Goal: Communication & Community: Ask a question

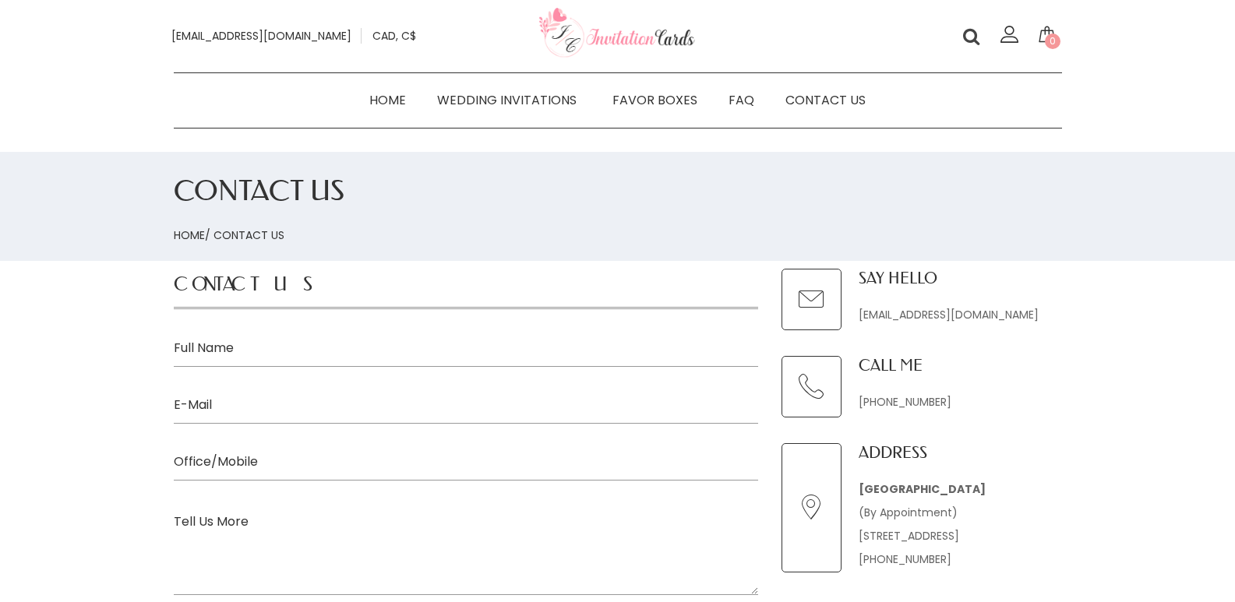
click at [295, 334] on input "text" at bounding box center [466, 349] width 584 height 36
type input "[PERSON_NAME]"
type input "[EMAIL_ADDRESS][DOMAIN_NAME]"
type input "8149805065"
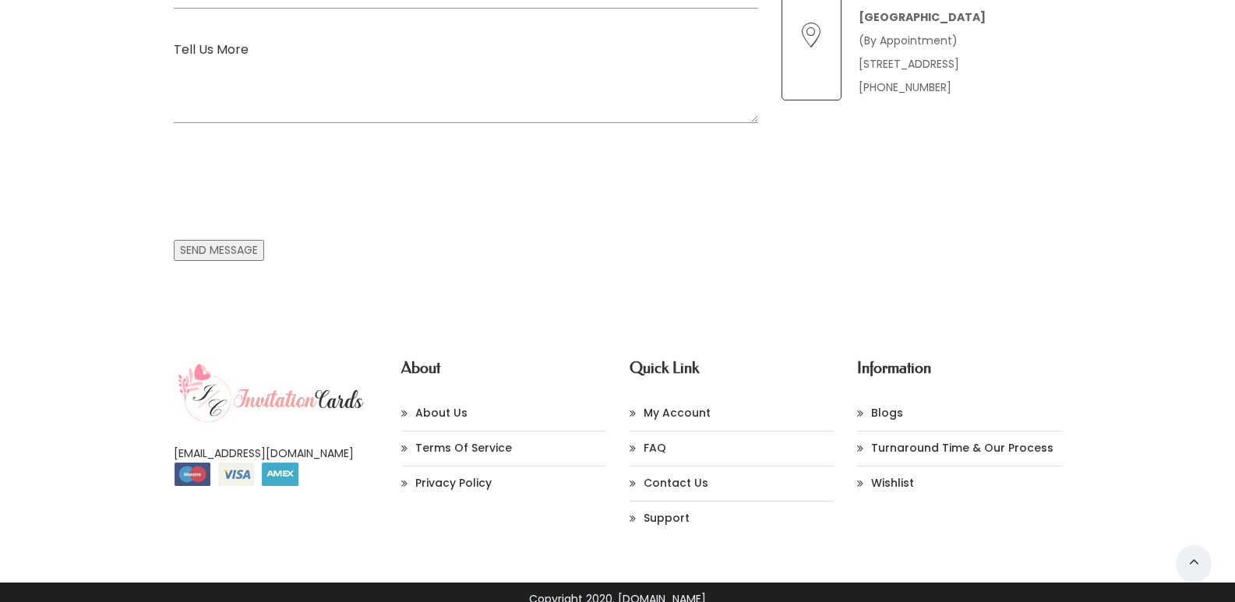
scroll to position [487, 0]
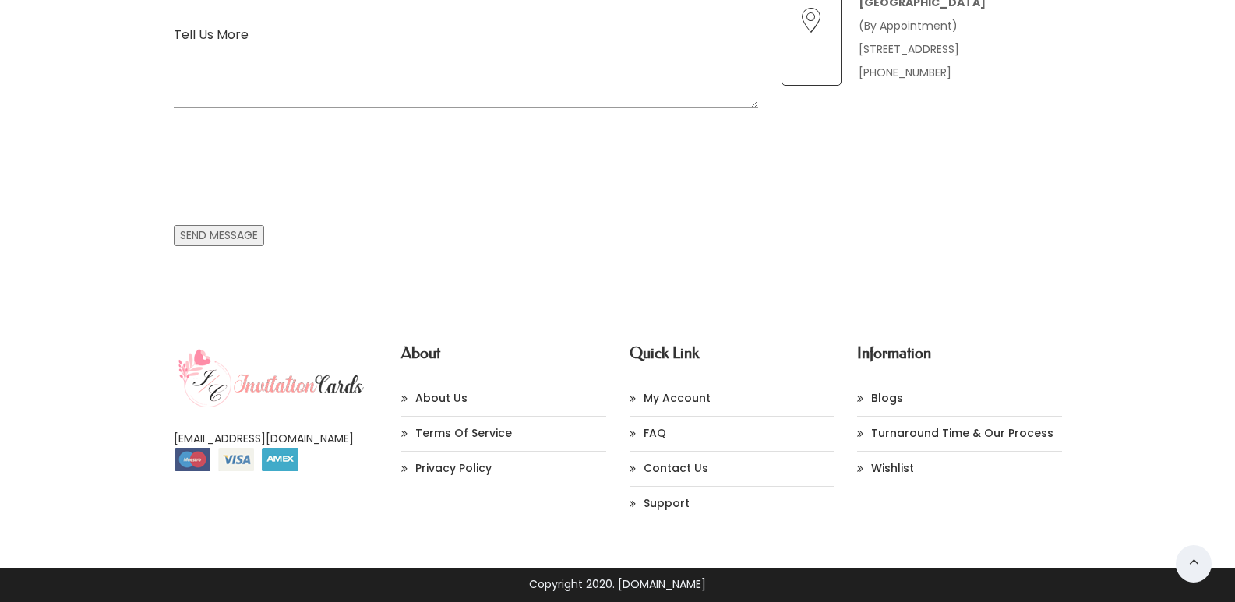
click at [362, 69] on textarea at bounding box center [466, 61] width 584 height 93
paste textarea "Wikipedia is considered to be the World’s most significant tool for reference m…"
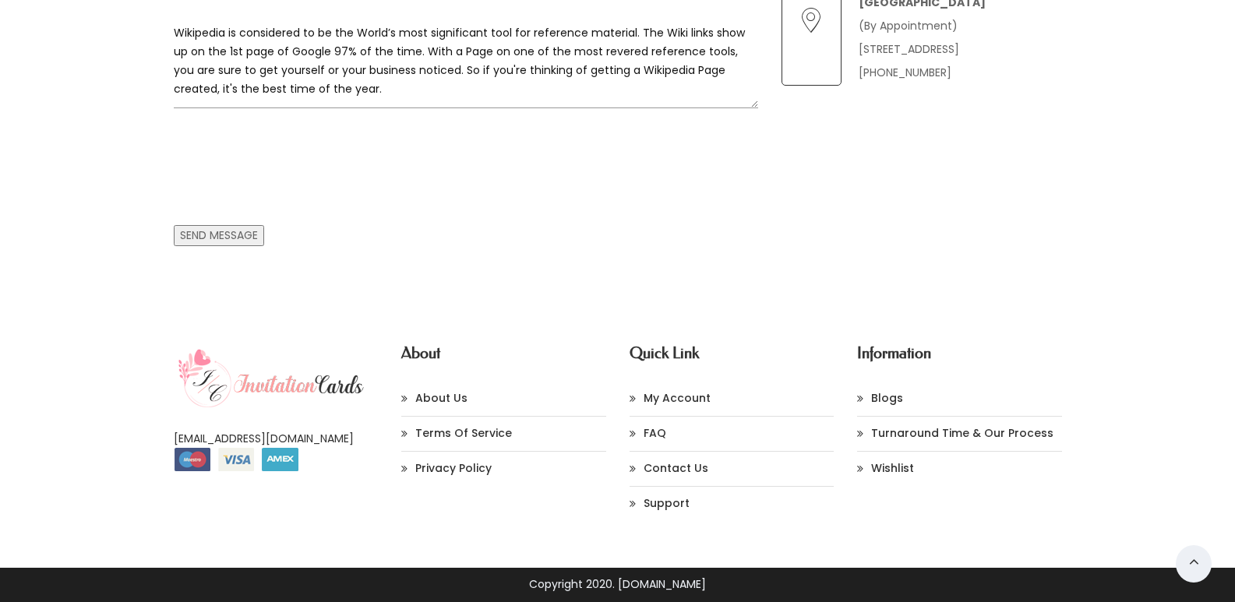
type textarea "Wikipedia is considered to be the World’s most significant tool for reference m…"
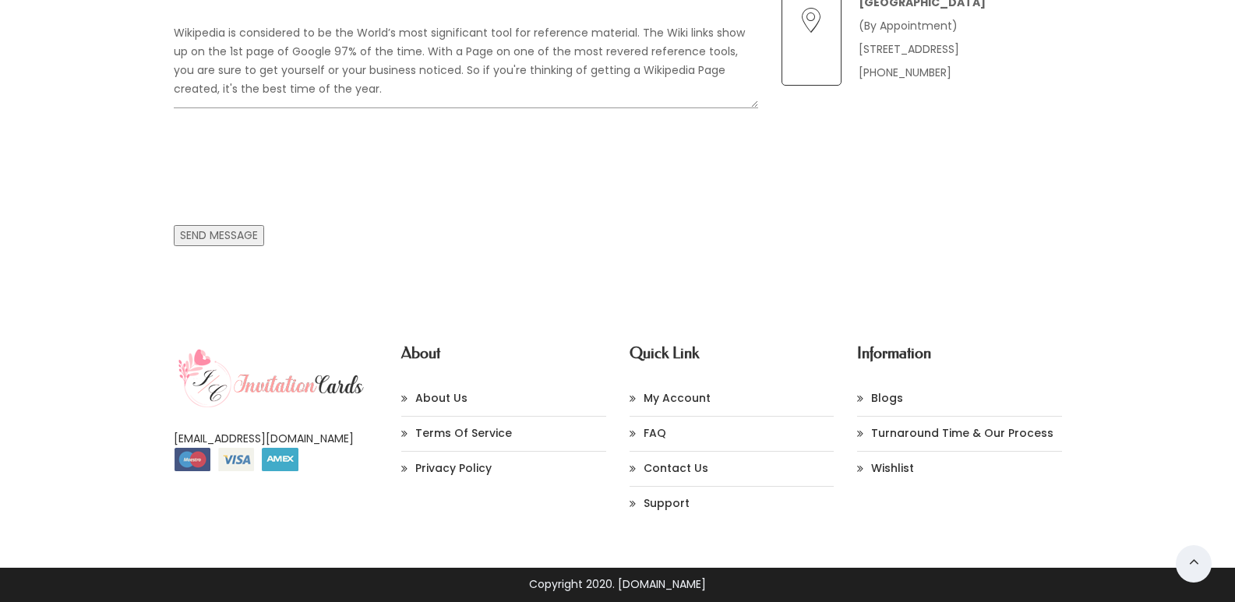
scroll to position [156, 0]
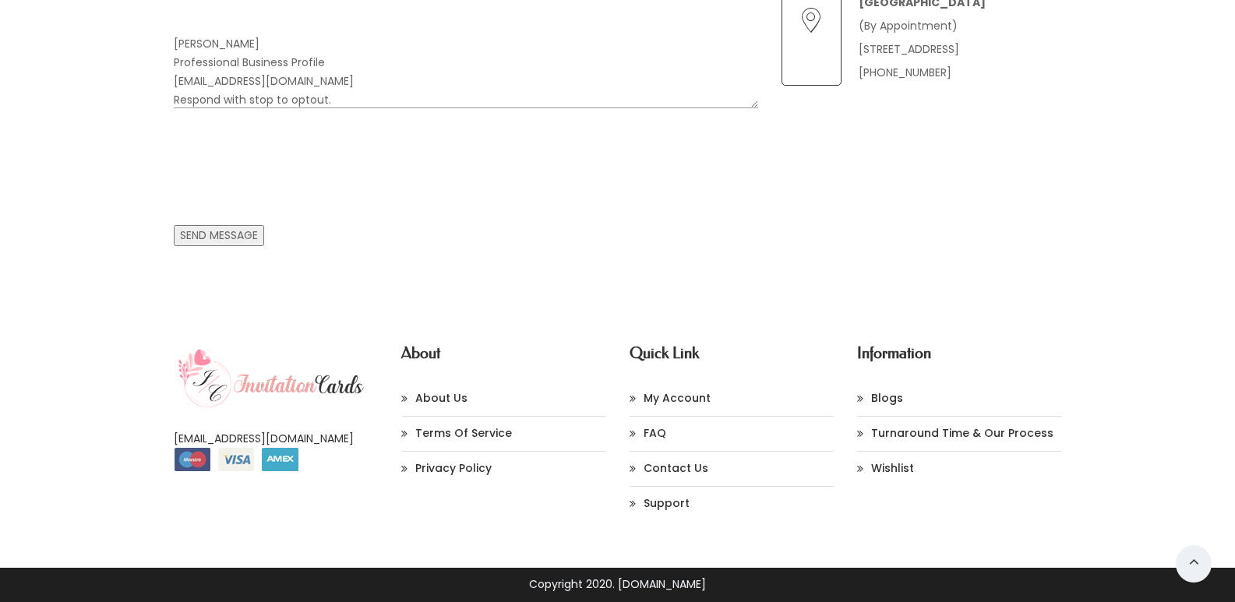
click at [207, 235] on input "Send Message" at bounding box center [219, 235] width 90 height 21
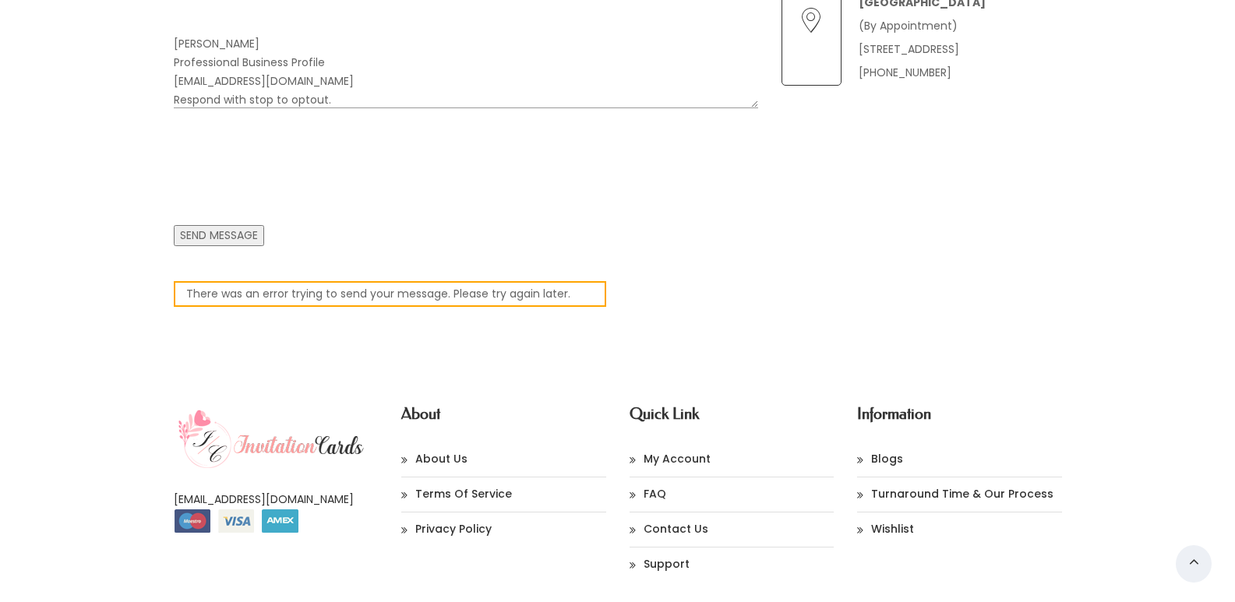
click at [246, 238] on input "Send Message" at bounding box center [219, 235] width 90 height 21
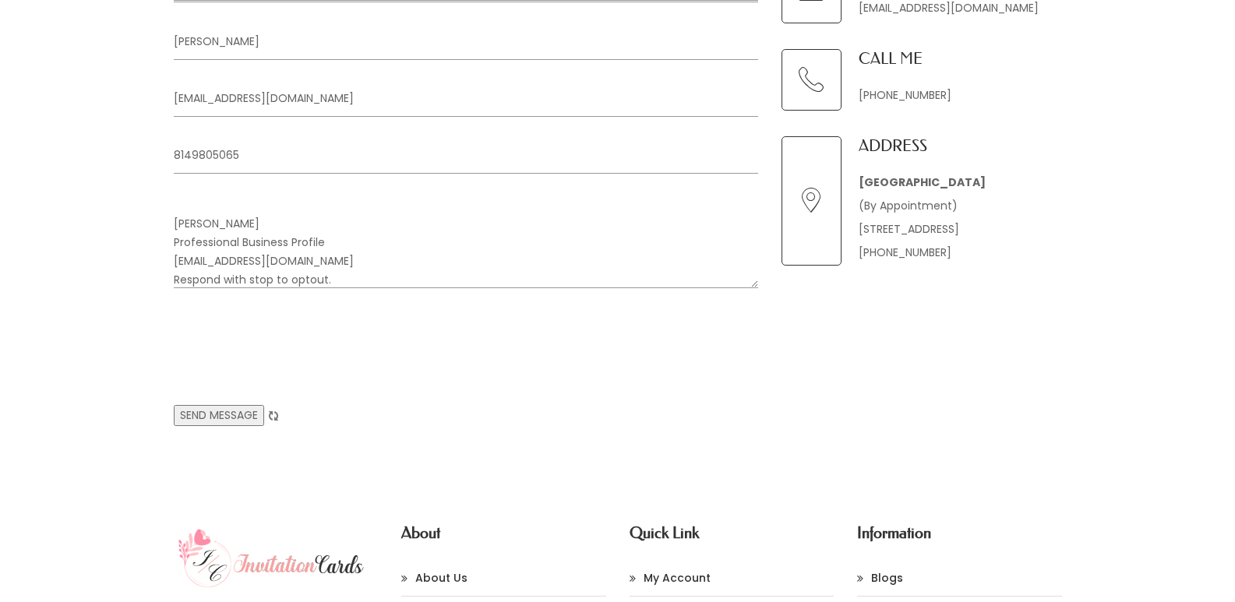
scroll to position [312, 0]
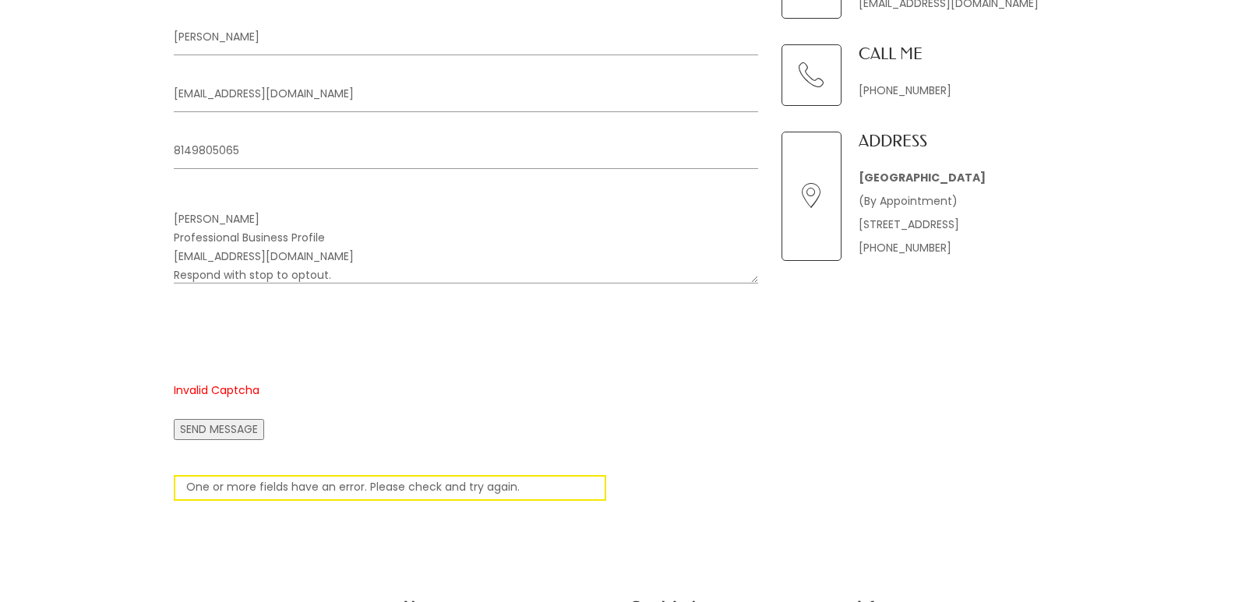
click at [217, 421] on input "Send Message" at bounding box center [219, 429] width 90 height 21
